Goal: Task Accomplishment & Management: Manage account settings

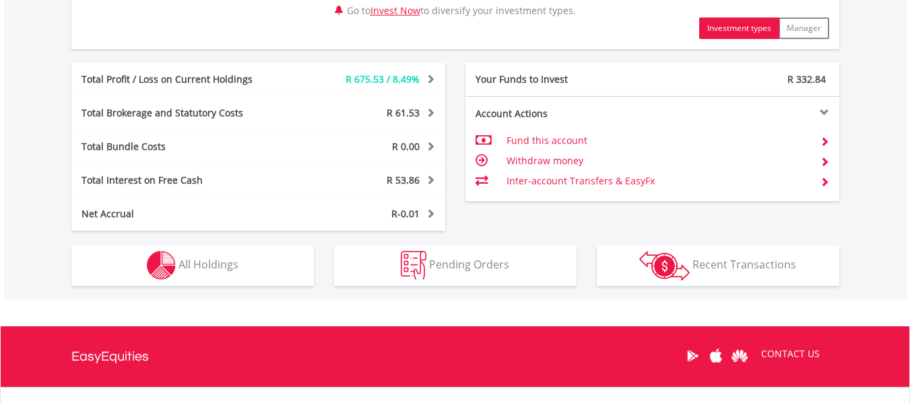
scroll to position [700, 0]
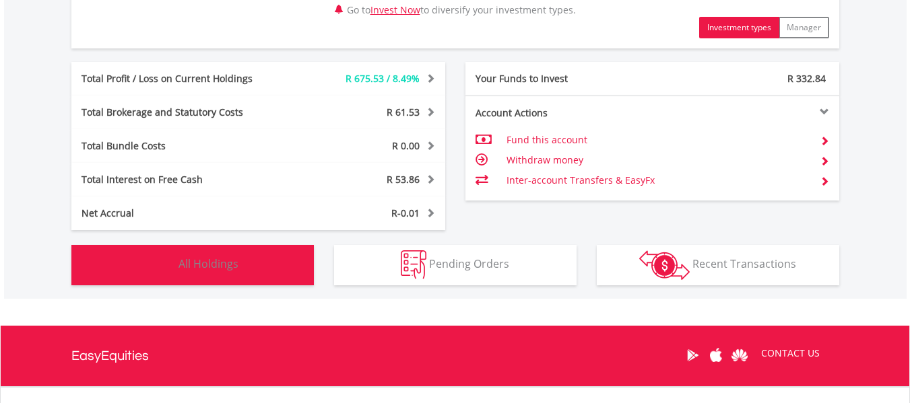
click at [224, 267] on span "All Holdings" at bounding box center [208, 264] width 60 height 15
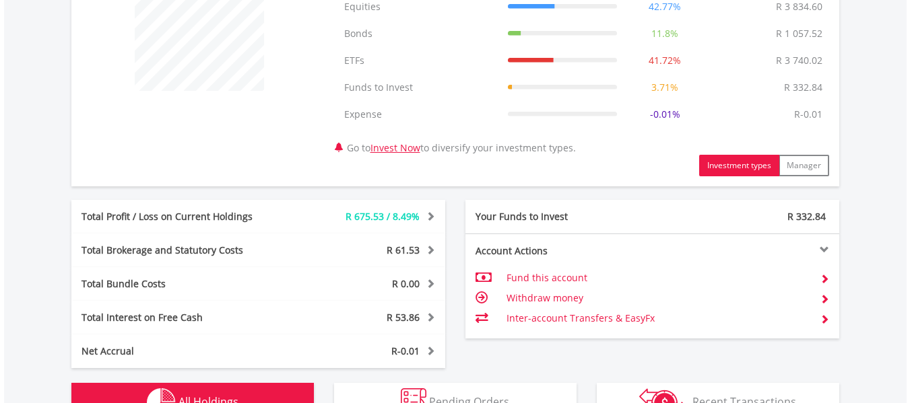
scroll to position [0, 0]
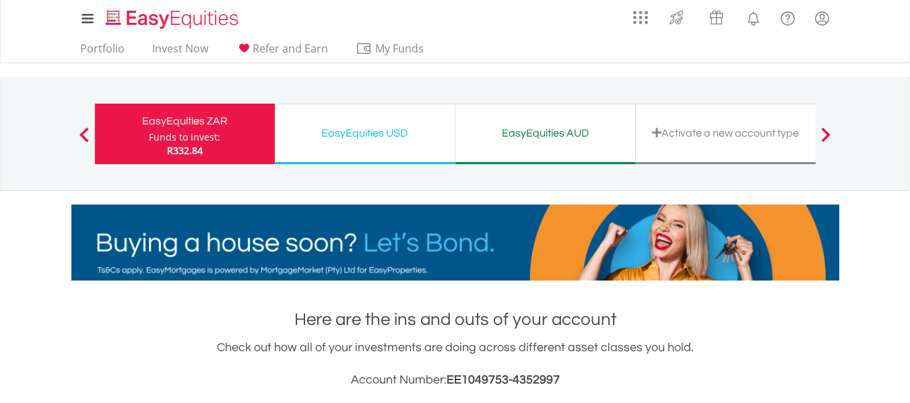
click at [332, 124] on div "EasyEquities USD" at bounding box center [365, 133] width 164 height 19
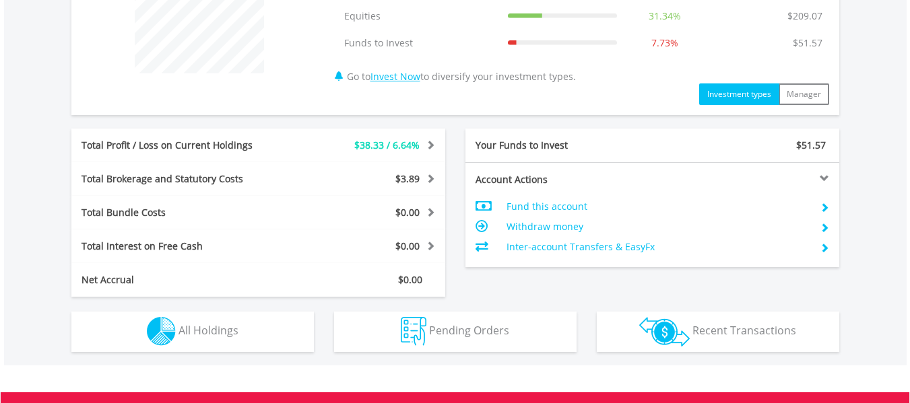
scroll to position [763, 0]
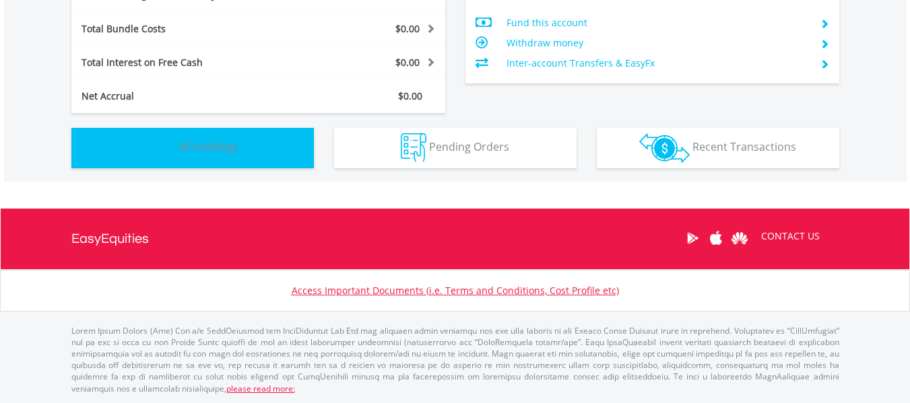
click at [253, 145] on button "Holdings All Holdings" at bounding box center [192, 148] width 242 height 40
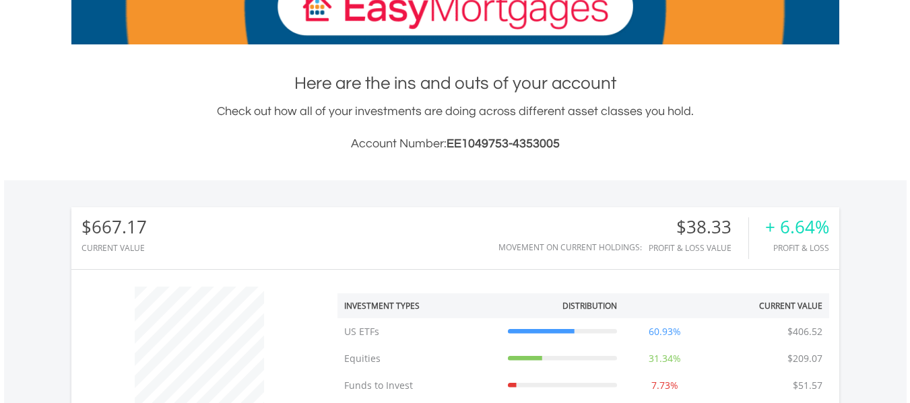
scroll to position [0, 0]
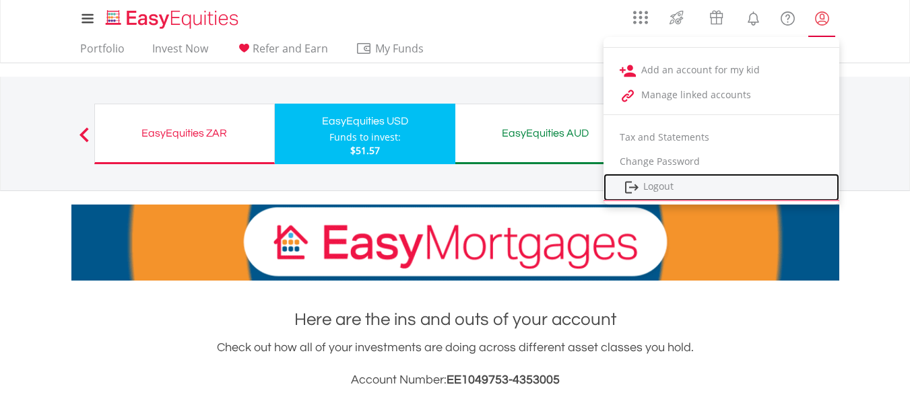
click at [664, 186] on link "Logout" at bounding box center [721, 188] width 236 height 28
